Goal: Task Accomplishment & Management: Manage account settings

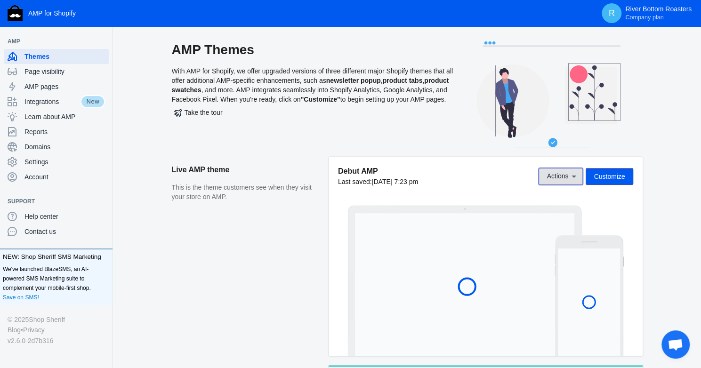
click at [574, 177] on icon at bounding box center [573, 176] width 9 height 9
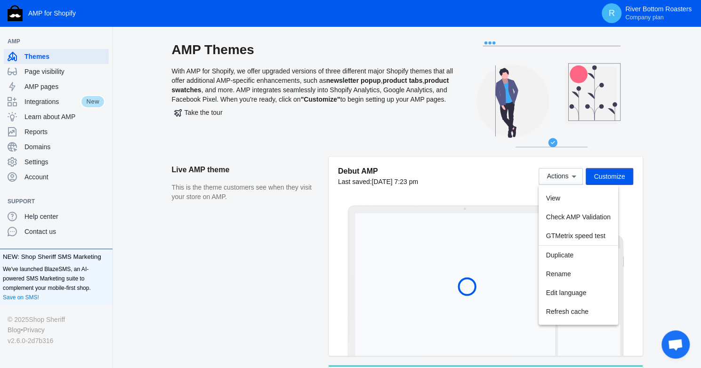
click at [642, 193] on div at bounding box center [350, 184] width 701 height 368
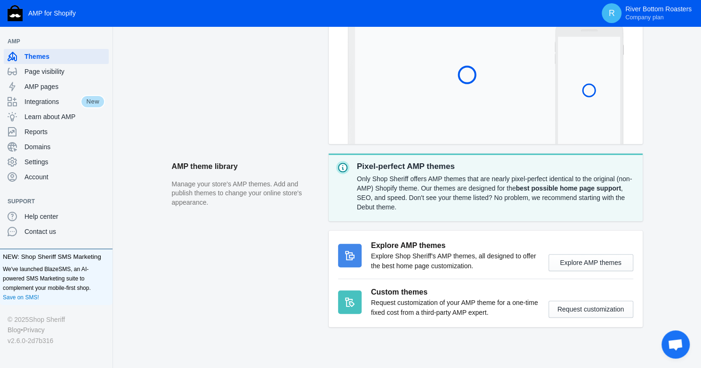
scroll to position [223, 0]
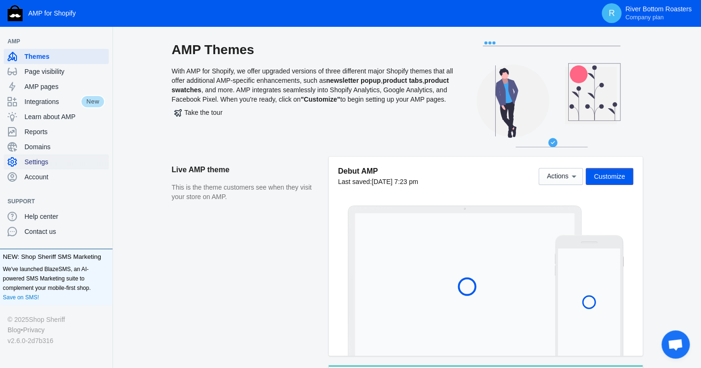
click at [36, 163] on span "Settings" at bounding box center [64, 161] width 80 height 9
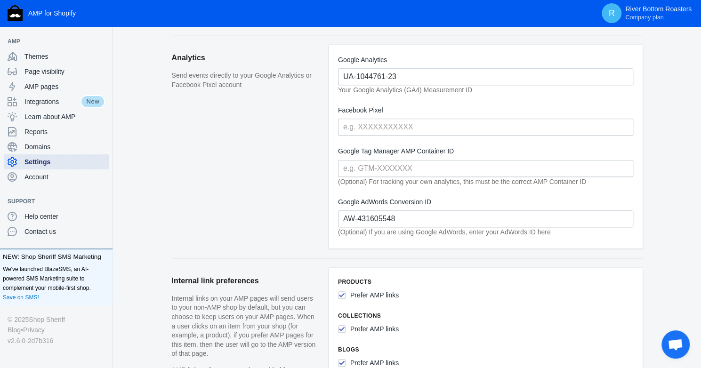
scroll to position [235, 0]
